Goal: Transaction & Acquisition: Purchase product/service

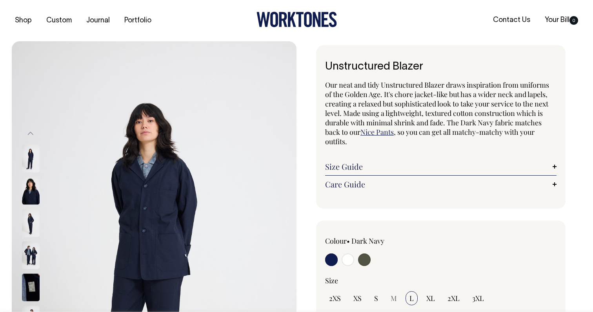
select select "L"
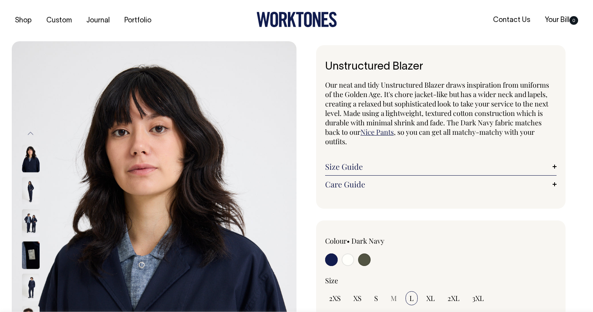
click at [336, 258] on input "radio" at bounding box center [331, 259] width 13 height 13
click at [350, 262] on input "radio" at bounding box center [348, 259] width 13 height 13
radio input "true"
select select "Off-White"
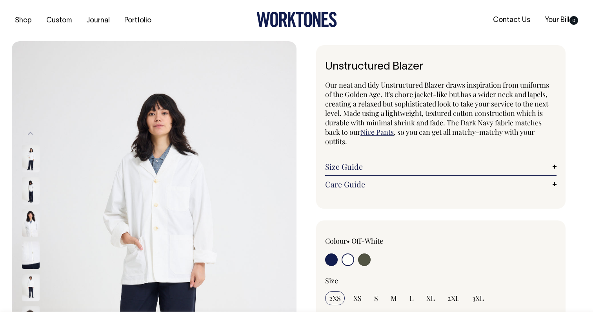
click at [367, 262] on input "radio" at bounding box center [364, 259] width 13 height 13
radio input "true"
select select "Olive"
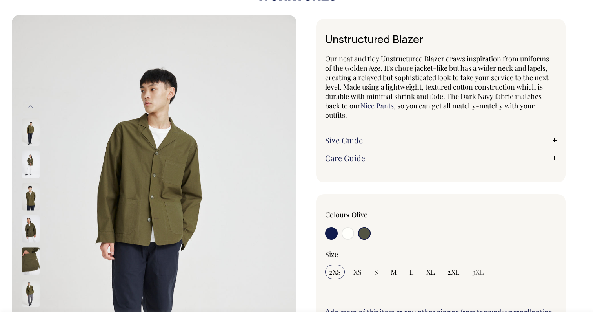
scroll to position [27, 0]
click at [32, 201] on img at bounding box center [31, 195] width 18 height 27
